Goal: Information Seeking & Learning: Learn about a topic

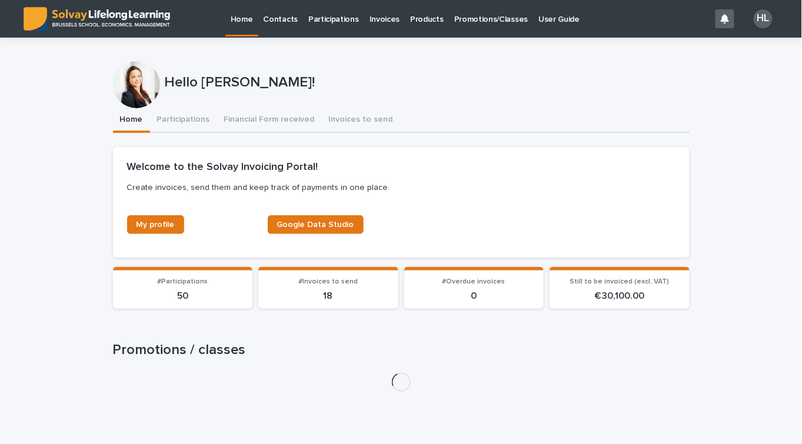
click at [479, 21] on p "Promotions/Classes" at bounding box center [491, 12] width 74 height 25
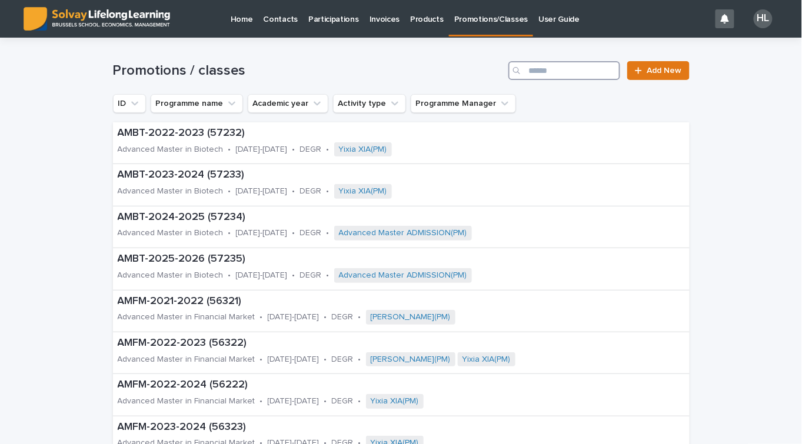
click at [572, 79] on input "Search" at bounding box center [564, 70] width 112 height 19
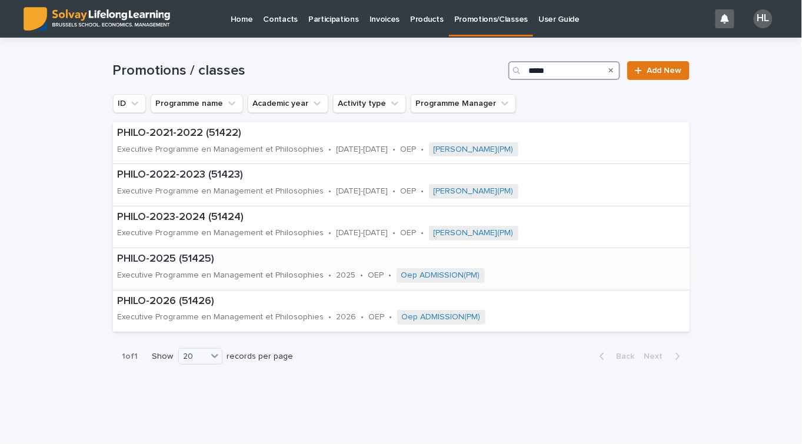
type input "*****"
click at [168, 274] on p "Executive Programme en Management et Philosophies" at bounding box center [221, 276] width 206 height 10
